Goal: Task Accomplishment & Management: Use online tool/utility

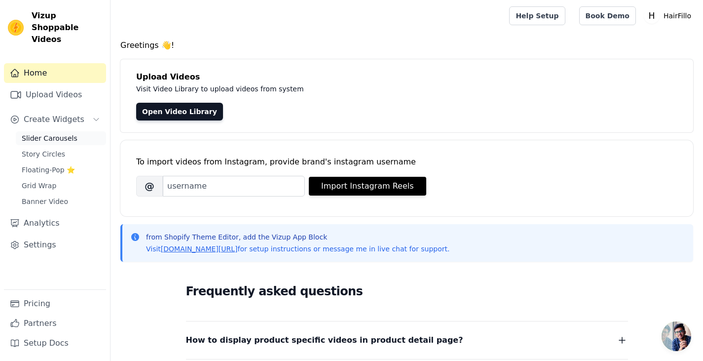
click at [63, 133] on span "Slider Carousels" at bounding box center [50, 138] width 56 height 10
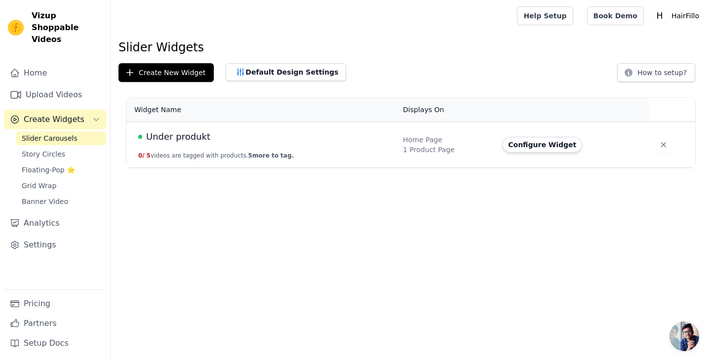
click at [187, 139] on span "Under produkt" at bounding box center [178, 137] width 64 height 14
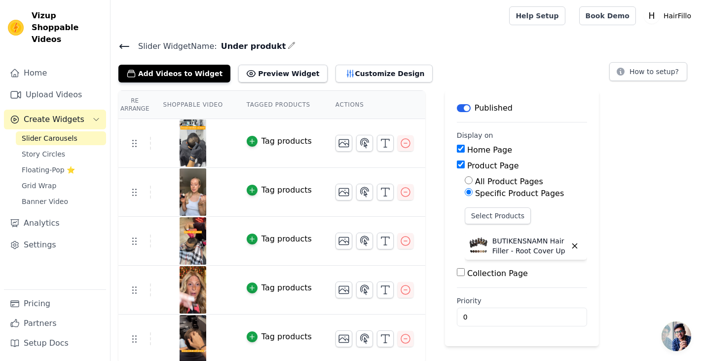
scroll to position [1, 0]
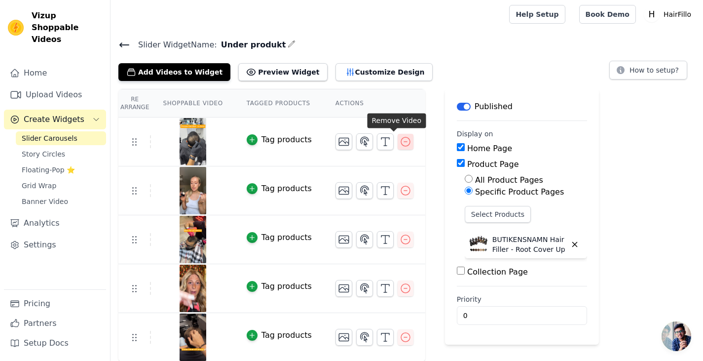
click at [401, 140] on icon "button" at bounding box center [405, 141] width 9 height 9
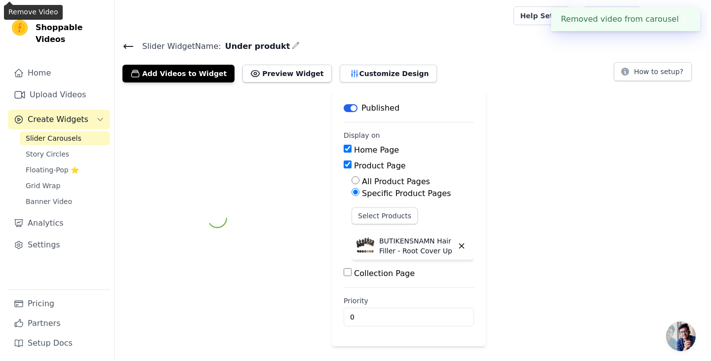
scroll to position [0, 0]
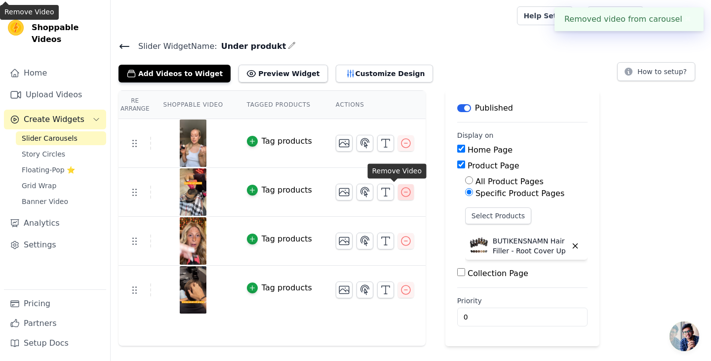
click at [400, 193] on icon "button" at bounding box center [406, 192] width 12 height 12
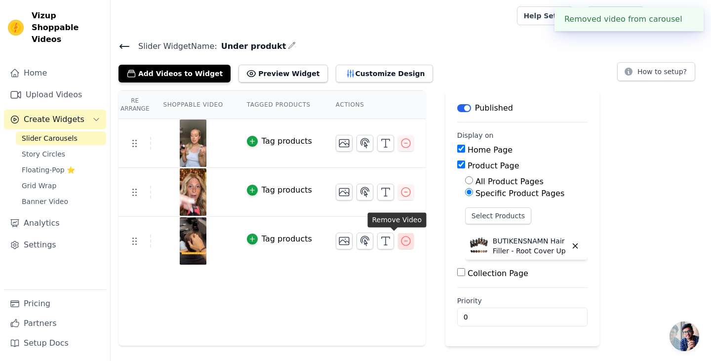
click at [401, 236] on icon "button" at bounding box center [405, 240] width 9 height 9
